Goal: Check status

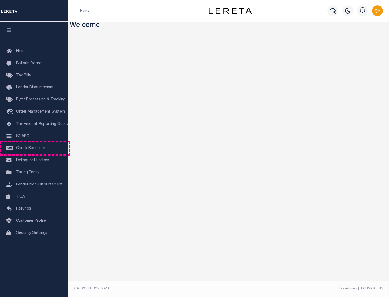
click at [34, 148] on span "Check Requests" at bounding box center [30, 148] width 29 height 4
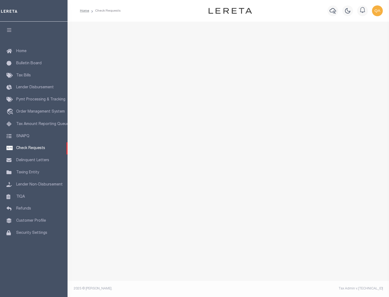
select select "50"
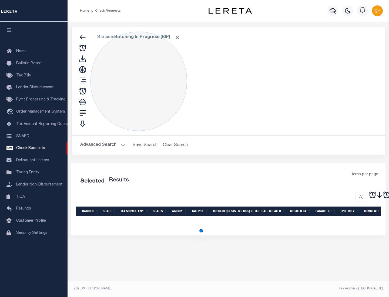
select select "50"
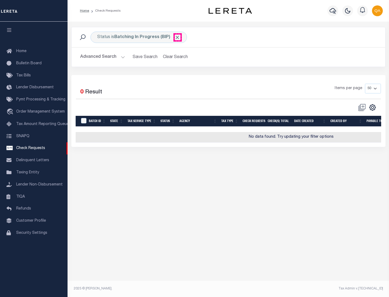
click at [177, 37] on span "Click to Remove" at bounding box center [177, 38] width 6 height 6
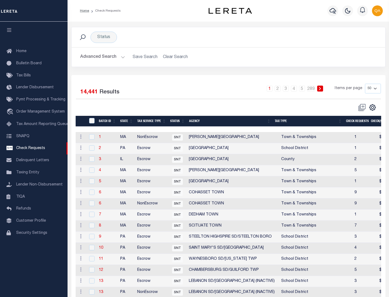
scroll to position [260, 0]
